Goal: Task Accomplishment & Management: Complete application form

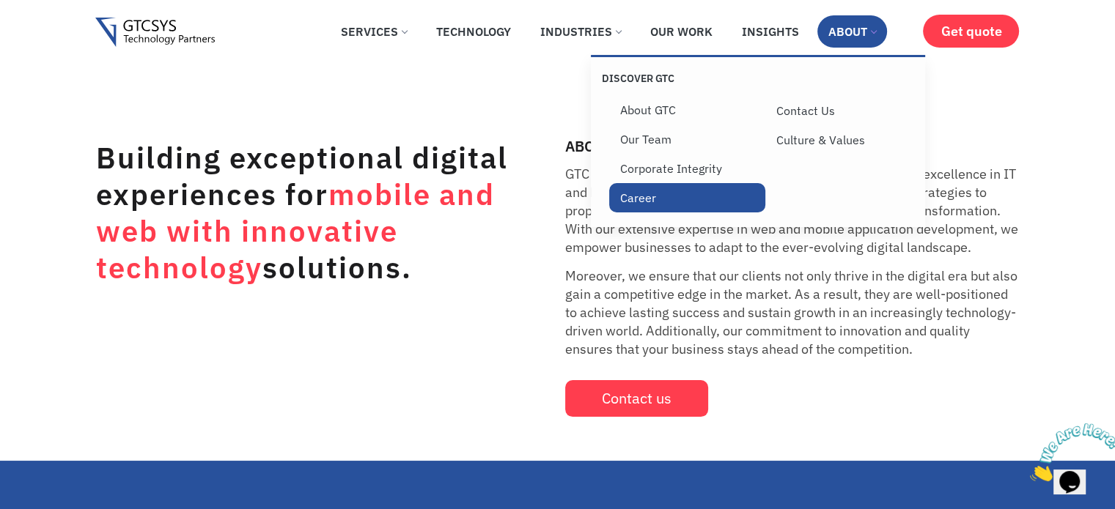
click at [651, 199] on link "Career" at bounding box center [687, 197] width 156 height 29
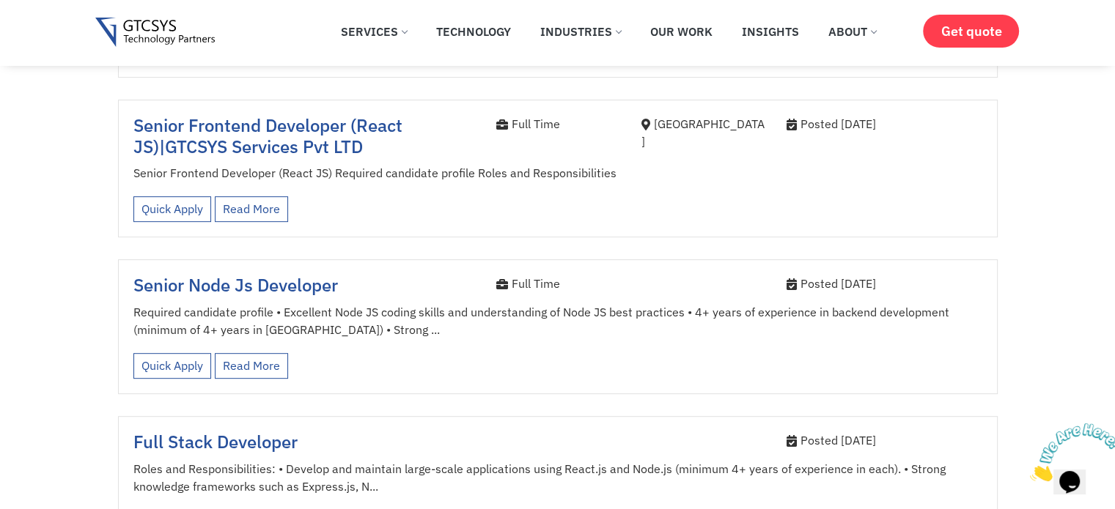
scroll to position [630, 0]
click at [258, 196] on link "Read More" at bounding box center [251, 209] width 73 height 26
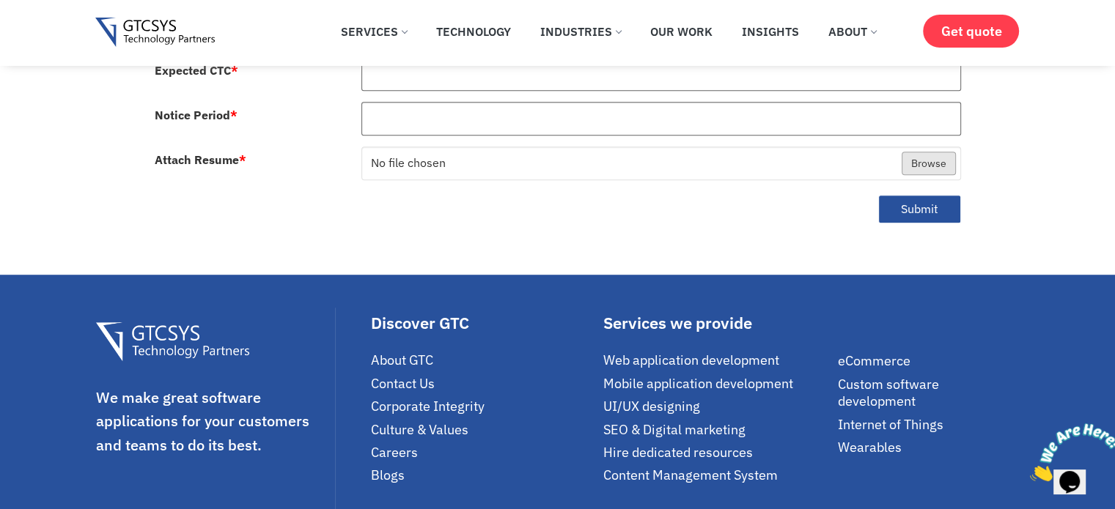
scroll to position [921, 0]
